Goal: Task Accomplishment & Management: Manage account settings

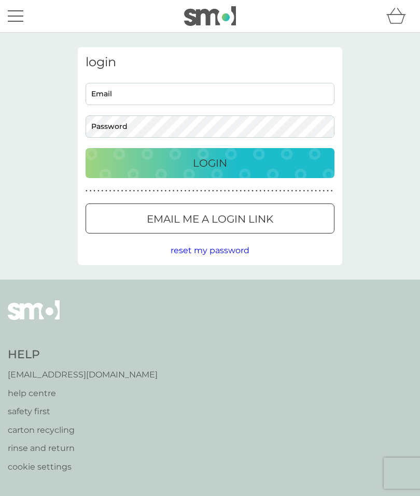
click at [105, 80] on div "login Email Password Login ● ● ● ● ● ● ● ● ● ● ● ● ● ● ● ● ● ● ● ● ● ● ● ● ● ● …" at bounding box center [210, 156] width 264 height 218
click at [111, 89] on input "Email" at bounding box center [209, 94] width 249 height 22
type input "[EMAIL_ADDRESS][DOMAIN_NAME]"
click at [274, 176] on button "Login" at bounding box center [209, 163] width 249 height 30
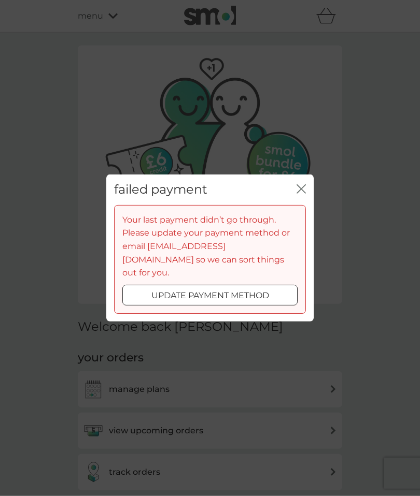
scroll to position [16, 0]
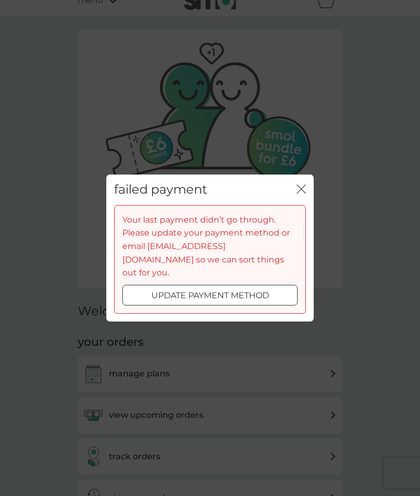
click at [140, 289] on div "update payment method" at bounding box center [210, 295] width 174 height 13
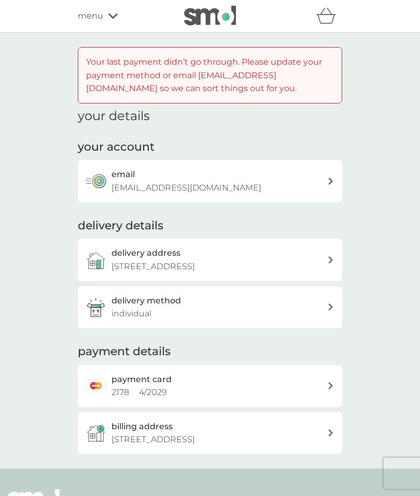
click at [102, 21] on span "menu" at bounding box center [90, 15] width 25 height 13
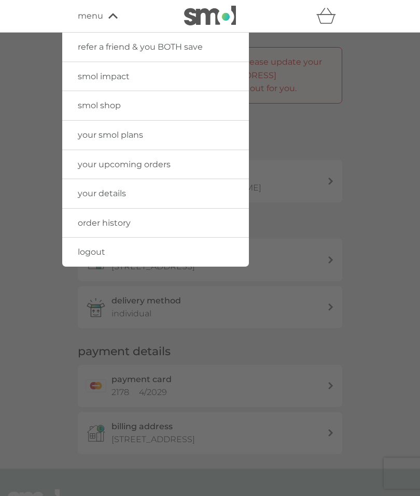
click at [94, 168] on span "your upcoming orders" at bounding box center [124, 165] width 93 height 10
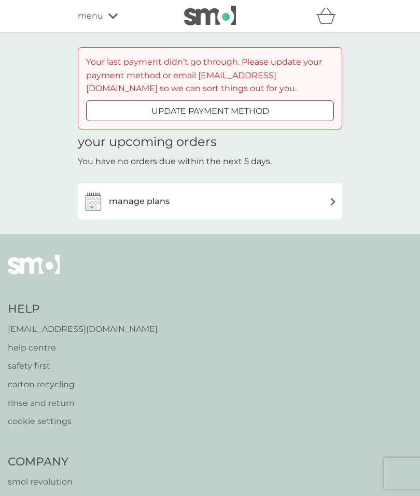
click at [117, 206] on h3 "manage plans" at bounding box center [139, 201] width 61 height 13
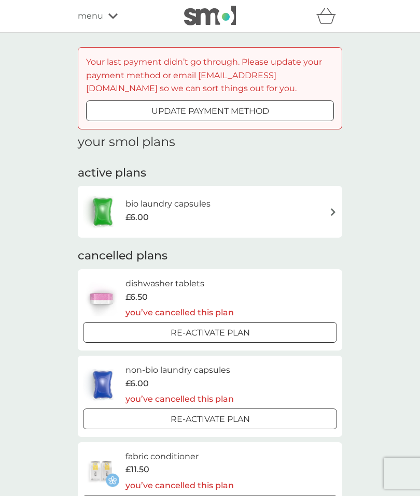
click at [106, 112] on div "update payment method" at bounding box center [210, 111] width 247 height 13
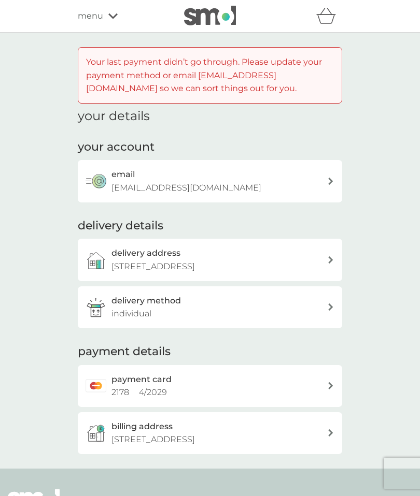
click at [291, 389] on div "payment card 2178 4 / 2029" at bounding box center [219, 386] width 216 height 26
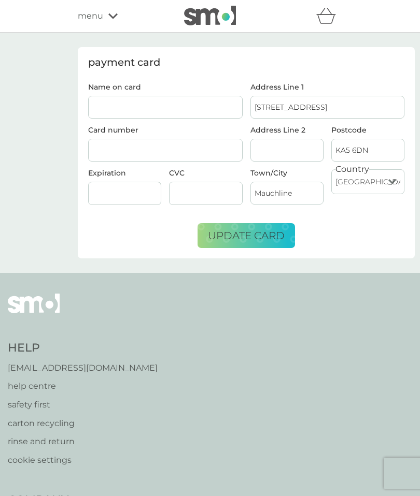
click at [181, 117] on input "Name on card" at bounding box center [165, 107] width 154 height 23
type input "MR MARK A SPROUL"
click at [151, 156] on div at bounding box center [165, 150] width 154 height 23
click at [110, 204] on div at bounding box center [124, 193] width 73 height 23
click at [146, 199] on div at bounding box center [124, 193] width 73 height 23
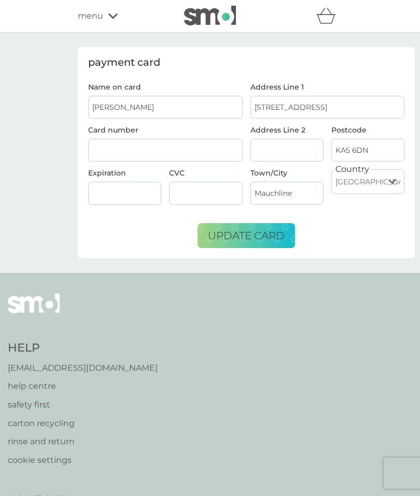
click at [267, 243] on button "update card" at bounding box center [245, 235] width 97 height 25
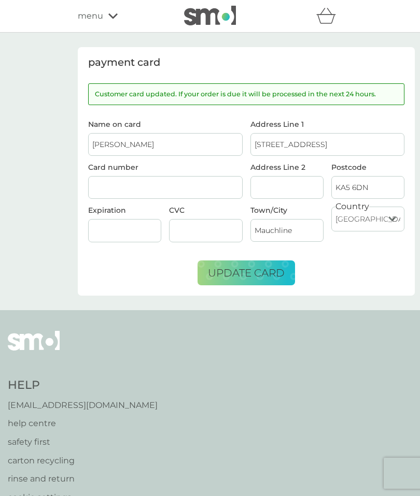
click at [96, 19] on span "menu" at bounding box center [90, 15] width 25 height 13
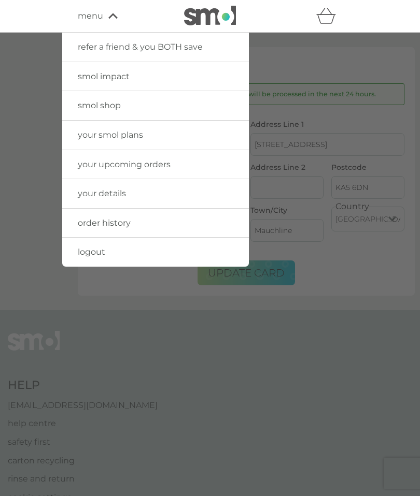
click at [209, 140] on link "your smol plans" at bounding box center [155, 135] width 187 height 29
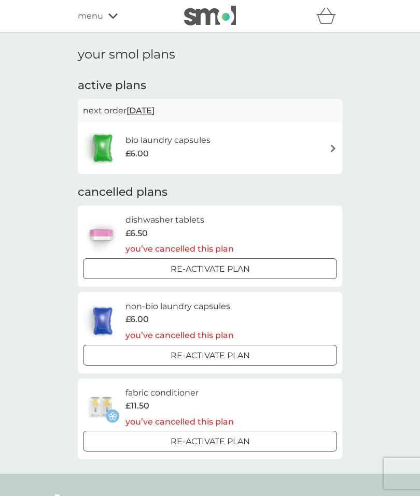
click at [259, 149] on div "bio laundry capsules £6.00" at bounding box center [210, 148] width 254 height 36
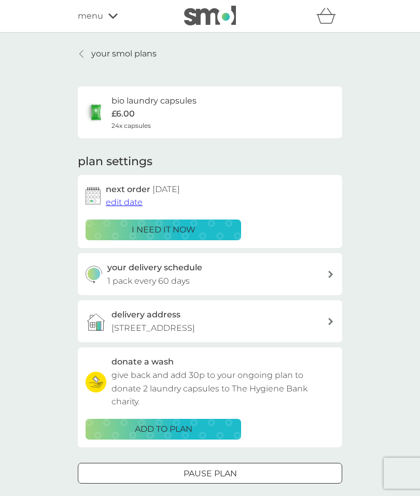
click at [121, 199] on span "edit date" at bounding box center [124, 202] width 37 height 10
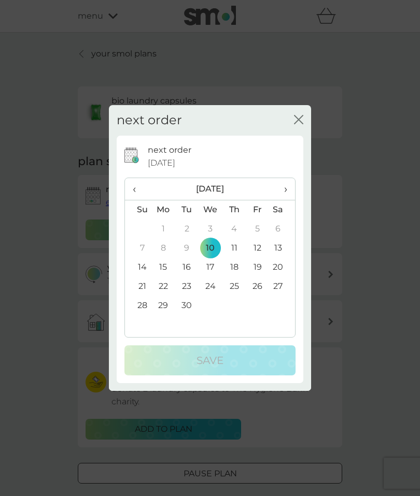
click at [293, 187] on th "›" at bounding box center [282, 189] width 26 height 22
click at [284, 182] on span "›" at bounding box center [282, 189] width 10 height 22
click at [260, 305] on td "28" at bounding box center [257, 305] width 23 height 19
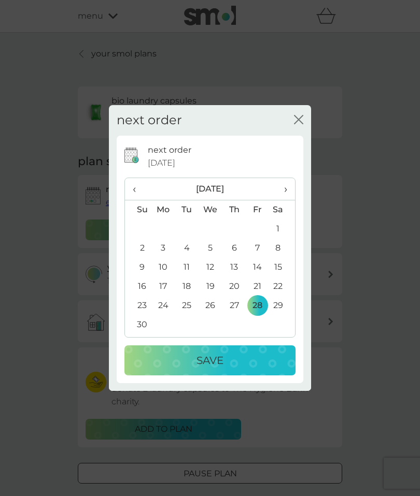
click at [209, 367] on p "Save" at bounding box center [209, 360] width 27 height 17
